Goal: Communication & Community: Share content

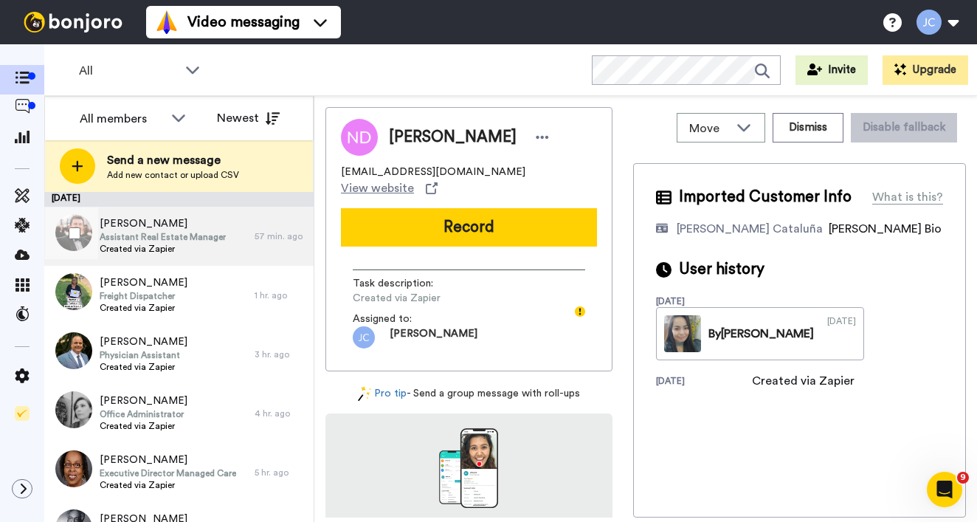
click at [142, 238] on span "Assistant Real Estate Manager" at bounding box center [163, 237] width 126 height 12
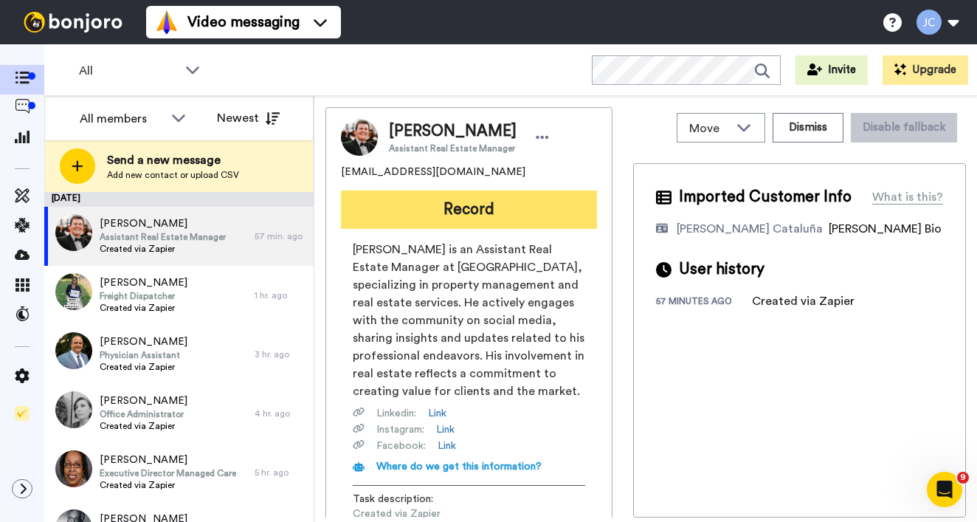
click at [435, 229] on button "Record" at bounding box center [469, 209] width 256 height 38
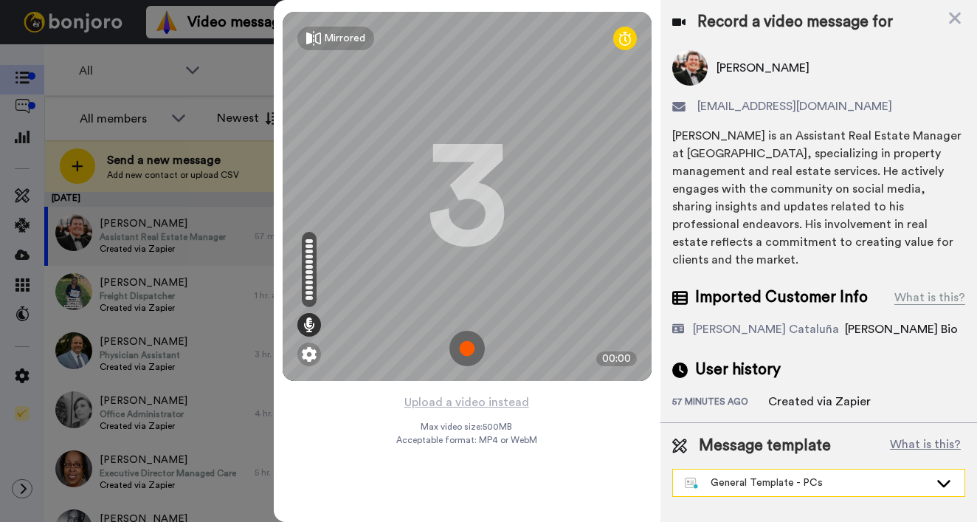
click at [764, 481] on div "General Template - PCs" at bounding box center [807, 482] width 244 height 15
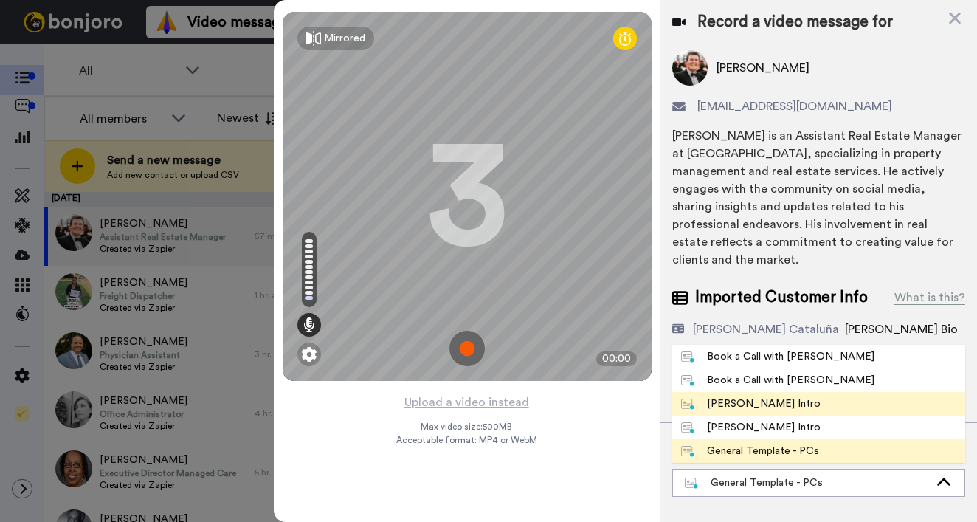
click at [751, 396] on div "[PERSON_NAME] Intro" at bounding box center [750, 403] width 139 height 15
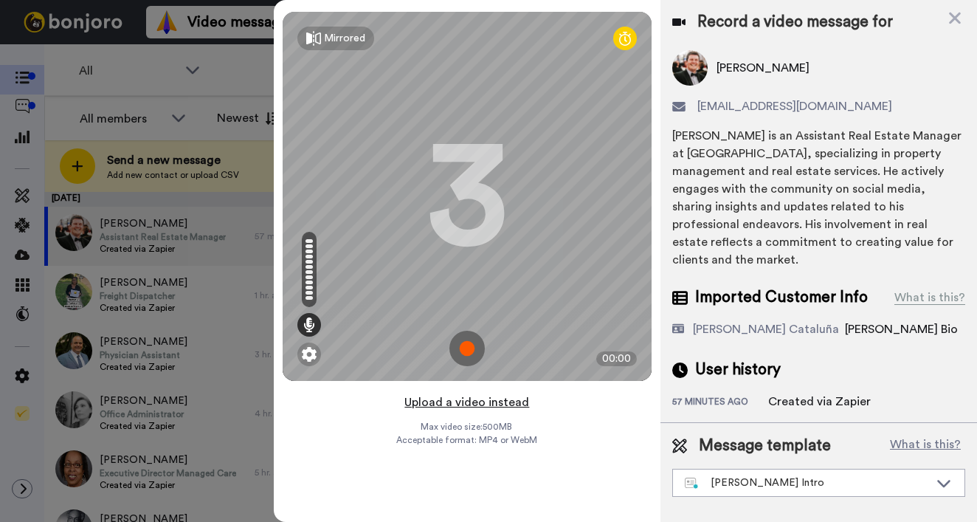
click at [423, 403] on button "Upload a video instead" at bounding box center [467, 402] width 134 height 19
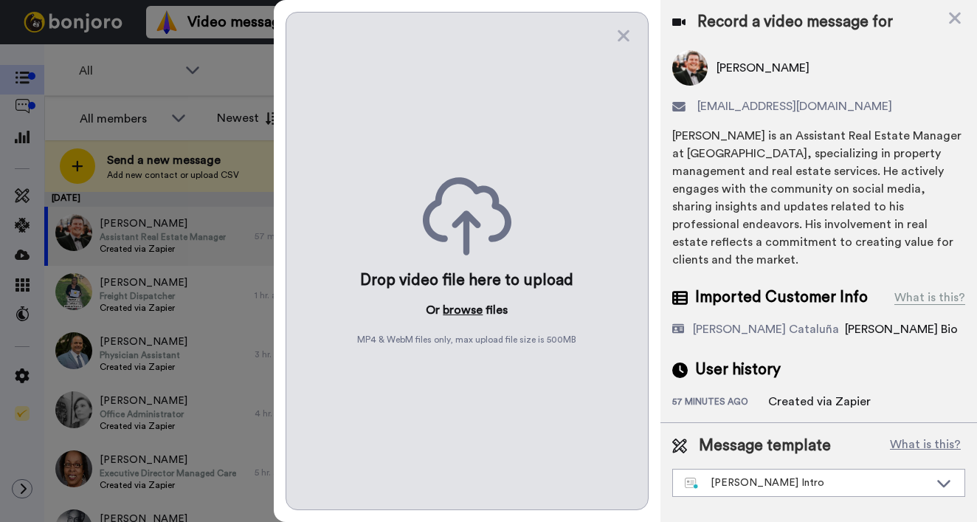
click at [450, 305] on button "browse" at bounding box center [463, 310] width 40 height 18
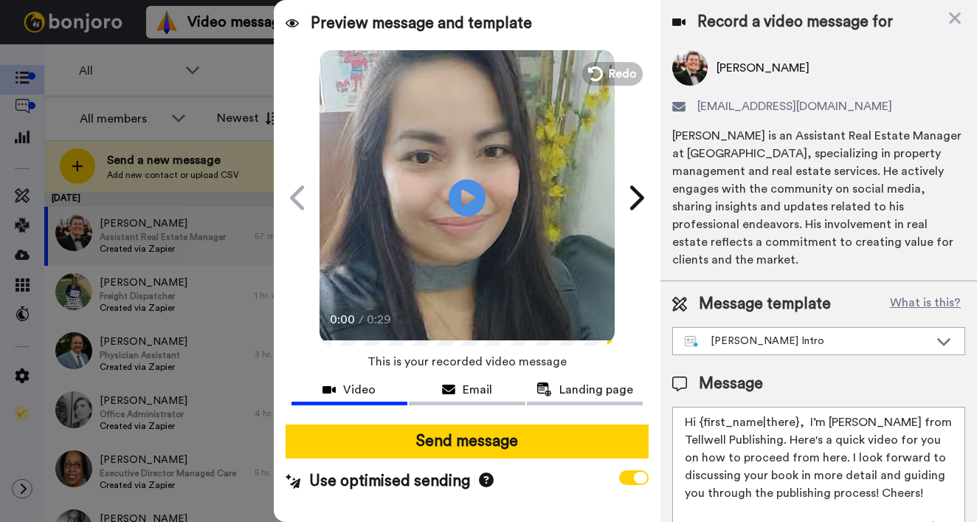
drag, startPoint x: 700, startPoint y: 424, endPoint x: 795, endPoint y: 423, distance: 94.5
click at [795, 423] on textarea "Hi {first_name|there}, I’m [PERSON_NAME] from Tellwell Publishing. Here's a qui…" at bounding box center [818, 473] width 293 height 133
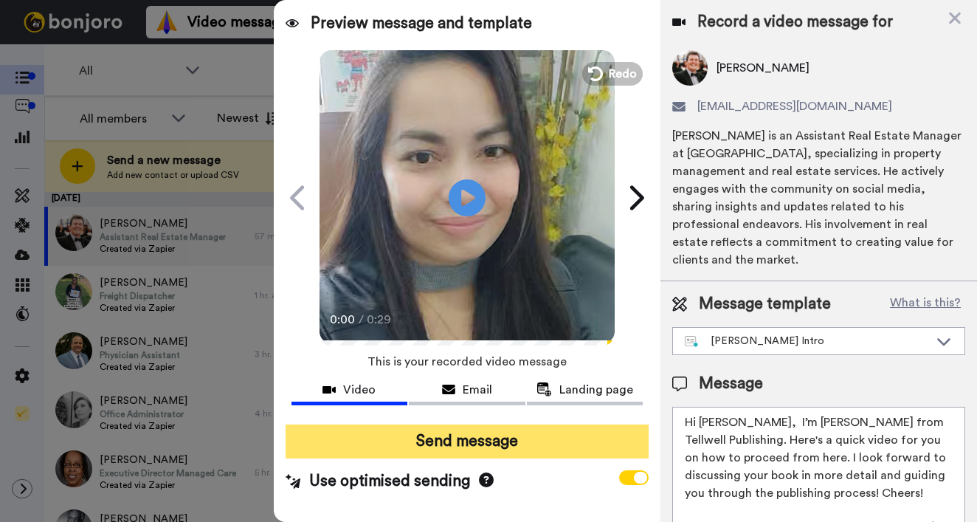
type textarea "Hi [PERSON_NAME], I’m [PERSON_NAME] from Tellwell Publishing. Here's a quick vi…"
click at [441, 451] on button "Send message" at bounding box center [467, 441] width 363 height 34
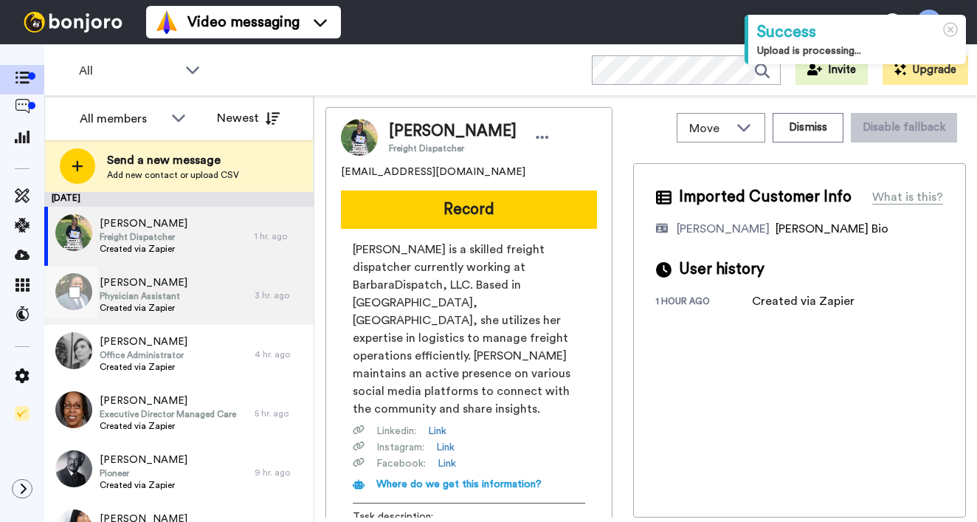
click at [196, 294] on div "Lorenzo Ellis Physician Assistant Created via Zapier" at bounding box center [149, 295] width 210 height 59
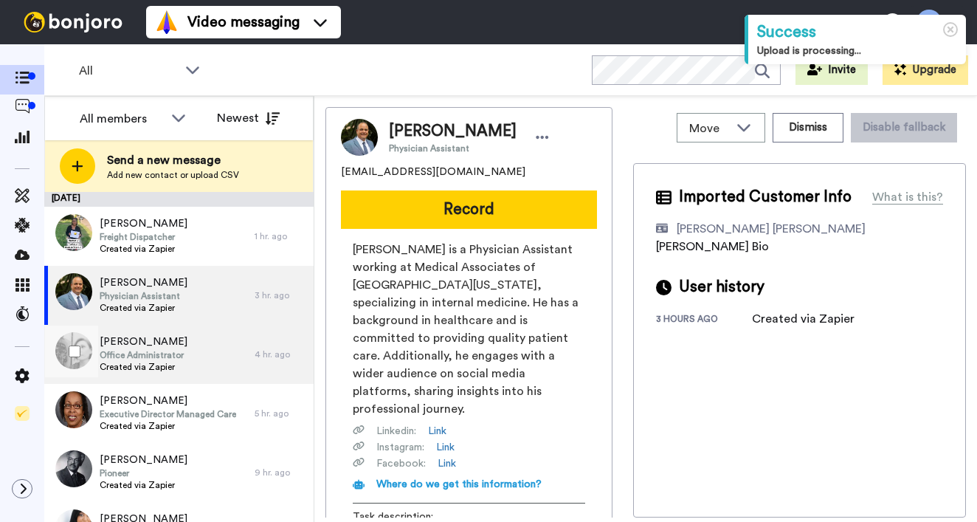
click at [187, 362] on span "Created via Zapier" at bounding box center [144, 367] width 88 height 12
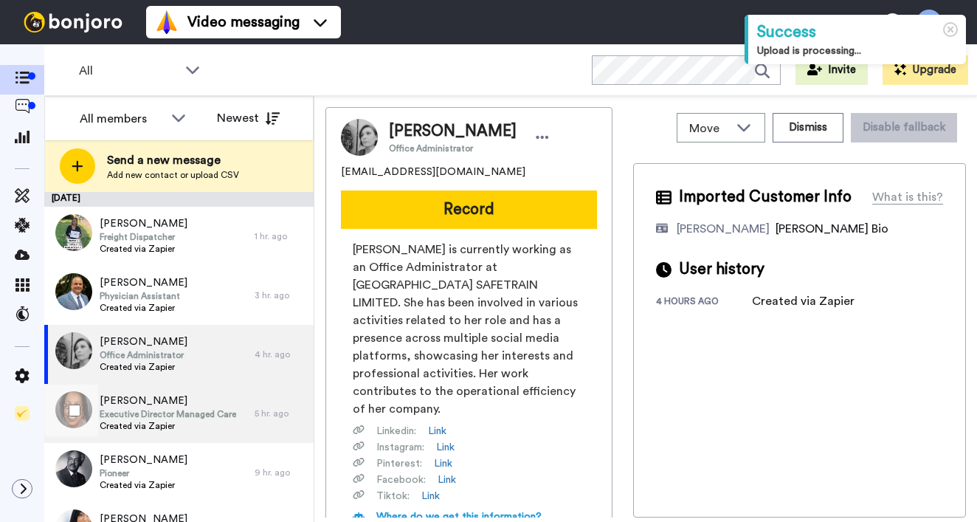
click at [183, 401] on span "[PERSON_NAME]" at bounding box center [168, 400] width 137 height 15
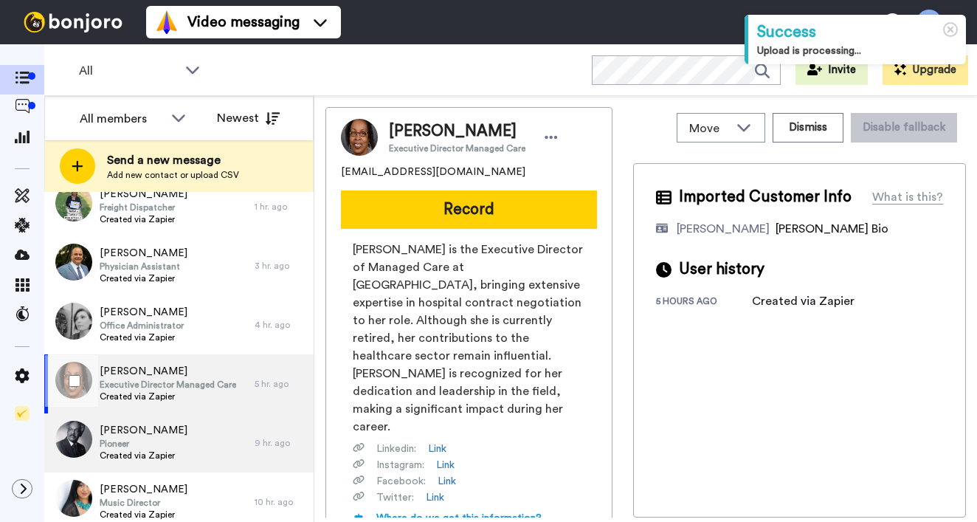
scroll to position [52, 0]
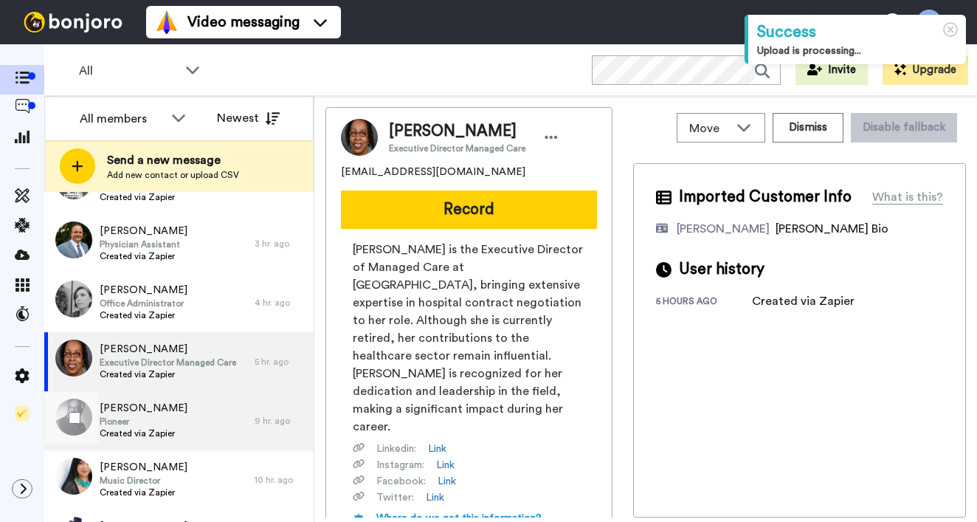
click at [182, 407] on div "Cecil Reedy Pioneer Created via Zapier" at bounding box center [149, 420] width 210 height 59
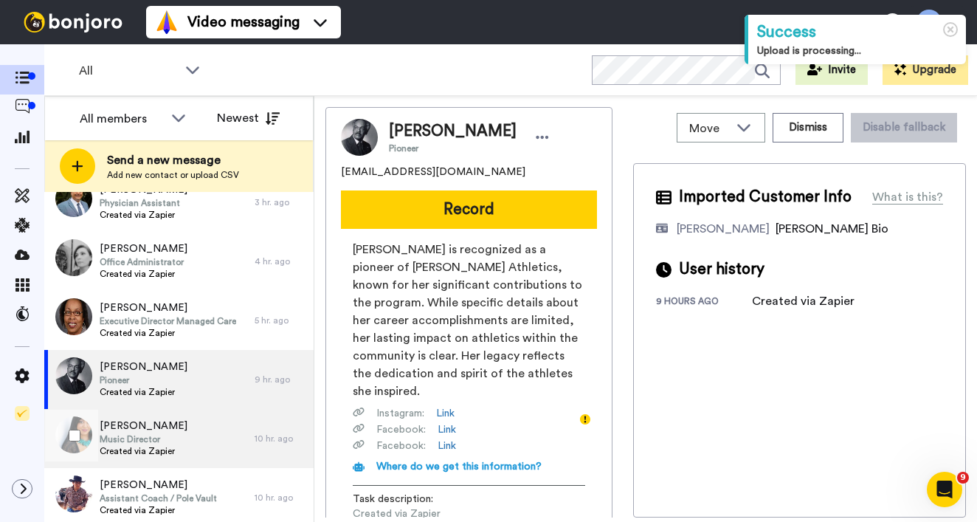
click at [177, 428] on span "[PERSON_NAME]" at bounding box center [144, 425] width 88 height 15
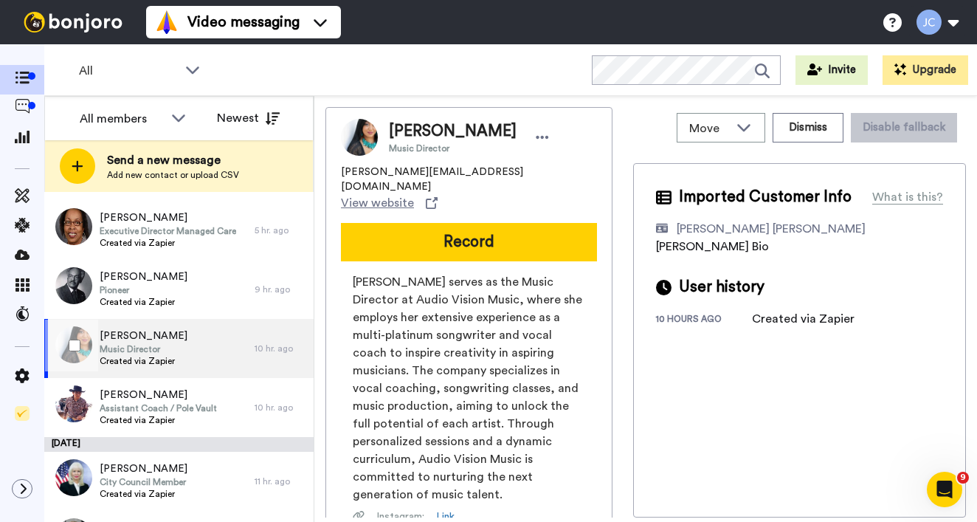
scroll to position [263, 0]
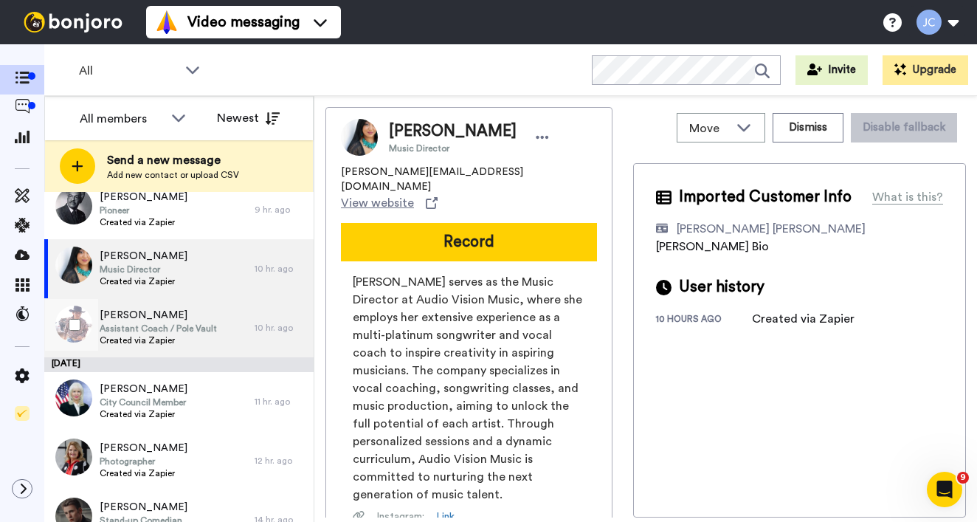
click at [171, 333] on span "Assistant Coach / Pole Vault" at bounding box center [158, 329] width 117 height 12
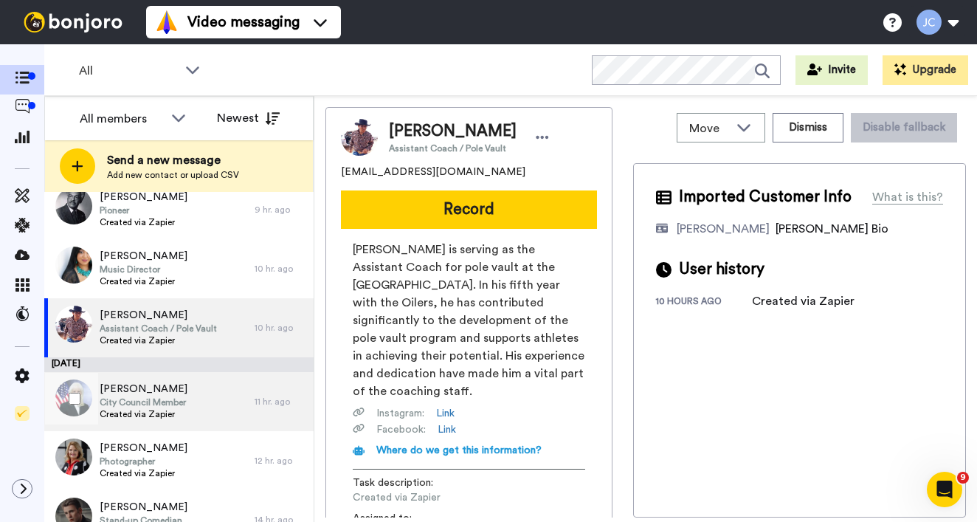
click at [173, 407] on span "City Council Member" at bounding box center [144, 402] width 88 height 12
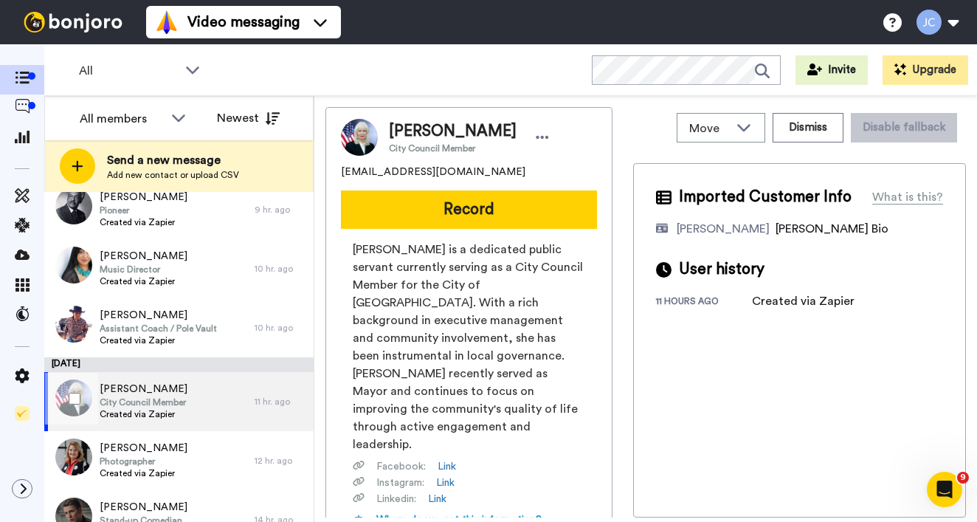
scroll to position [292, 0]
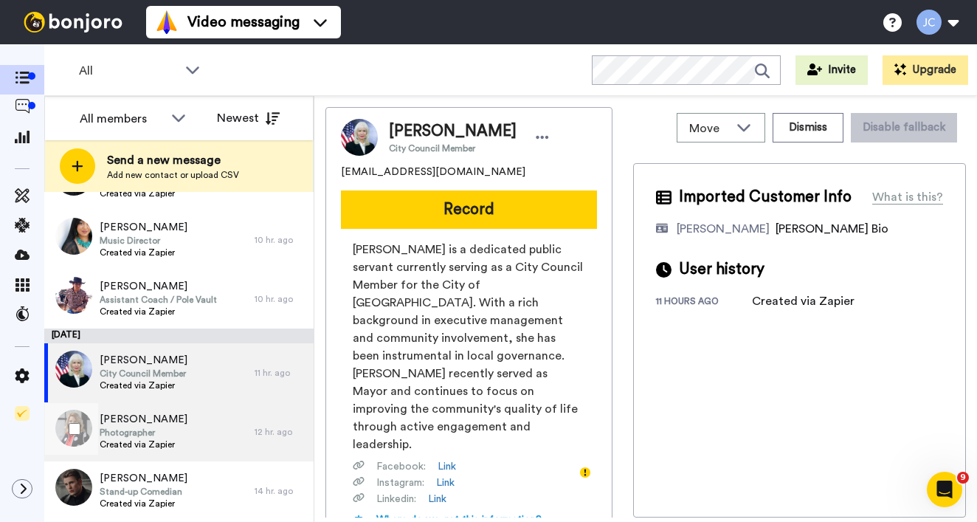
click at [163, 425] on span "[PERSON_NAME]" at bounding box center [144, 419] width 88 height 15
